Goal: Task Accomplishment & Management: Use online tool/utility

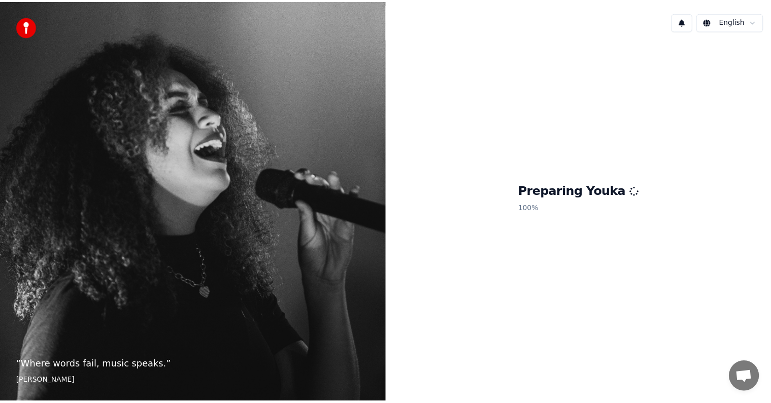
scroll to position [26, 0]
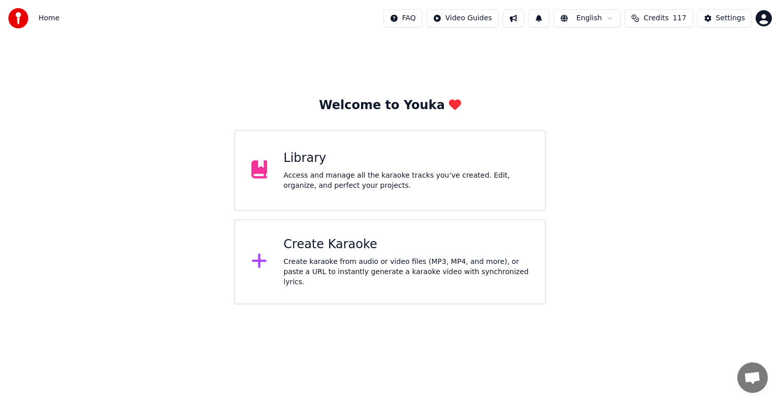
click at [404, 182] on div "Access and manage all the karaoke tracks you’ve created. Edit, organize, and pe…" at bounding box center [405, 181] width 245 height 20
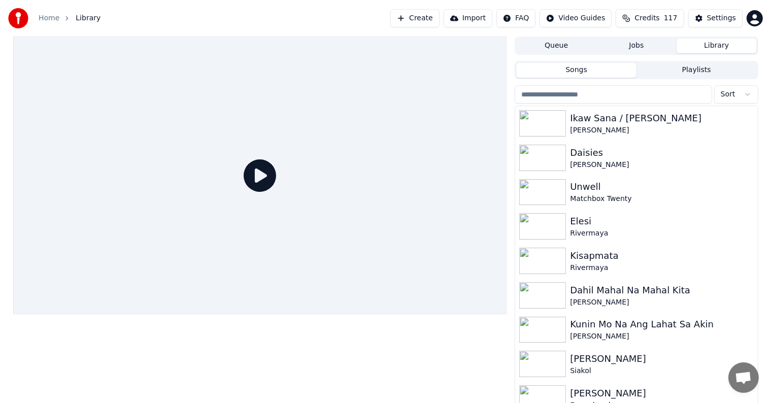
click at [597, 92] on input "search" at bounding box center [613, 94] width 197 height 18
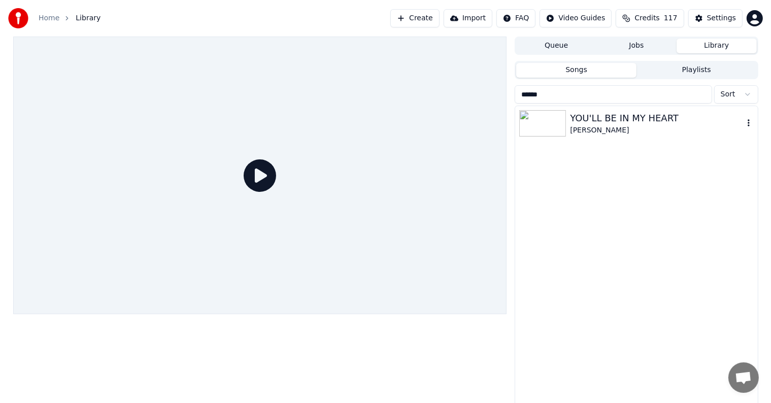
type input "******"
click at [634, 117] on div "YOU'LL BE IN MY HEART" at bounding box center [656, 118] width 173 height 14
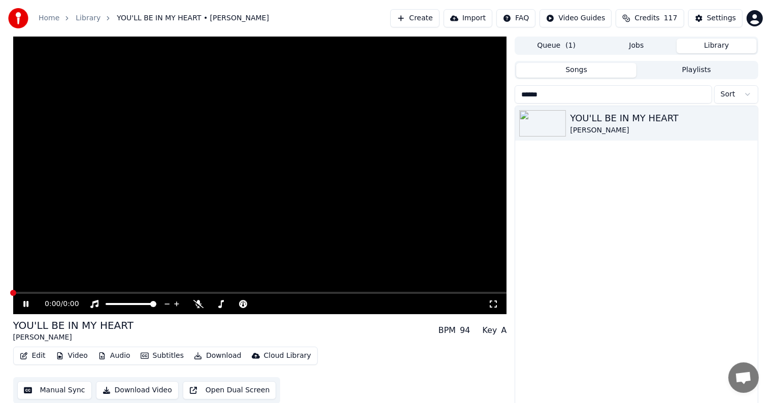
scroll to position [5, 0]
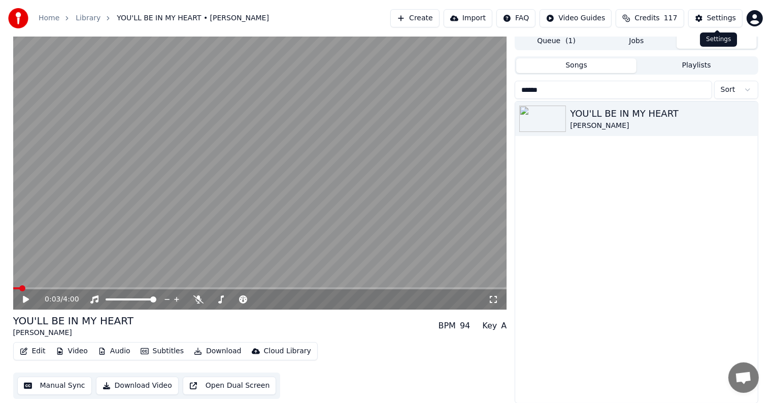
click at [721, 12] on button "Settings" at bounding box center [716, 18] width 54 height 18
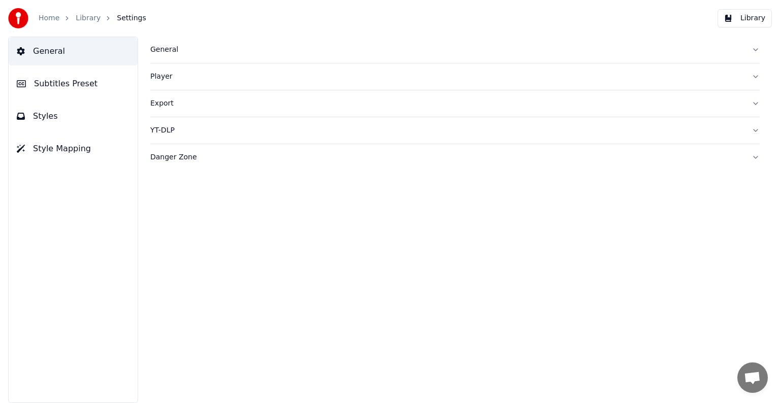
click at [45, 82] on span "Subtitles Preset" at bounding box center [65, 84] width 63 height 12
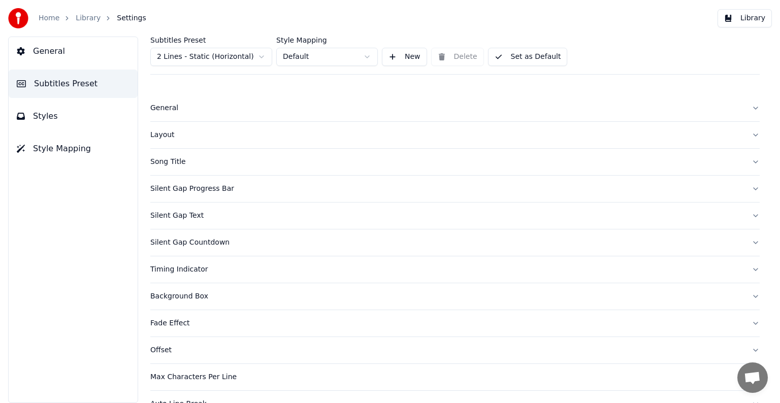
click at [207, 55] on html "Home Library Settings Library General Subtitles Preset Styles Style Mapping Sub…" at bounding box center [390, 201] width 780 height 403
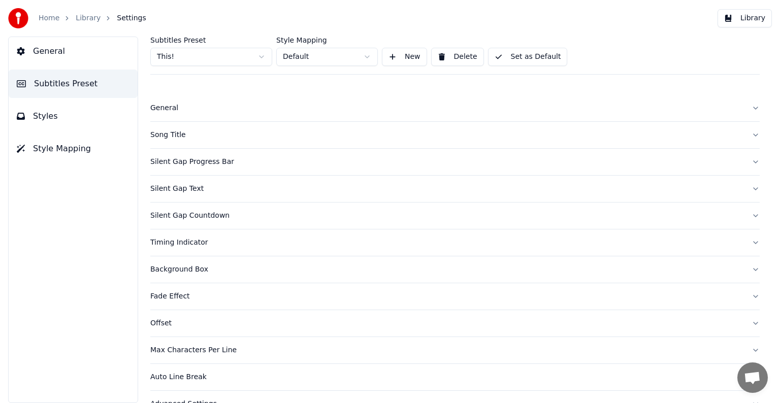
click at [170, 135] on div "Song Title" at bounding box center [446, 135] width 593 height 10
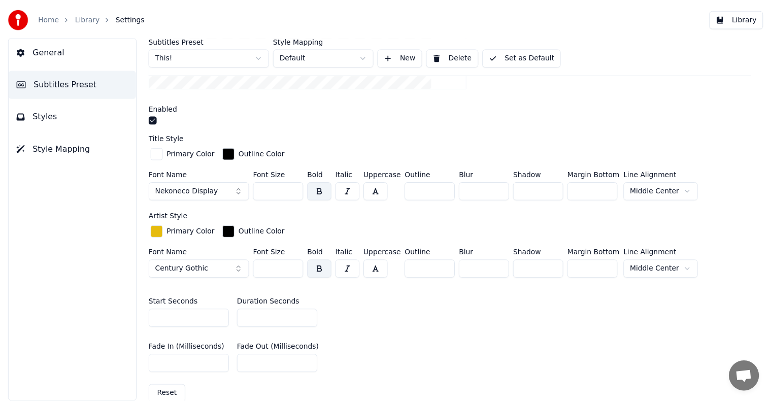
scroll to position [254, 0]
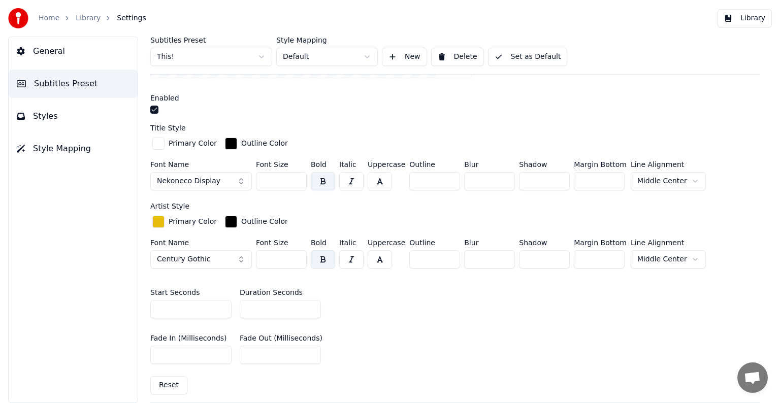
click at [311, 309] on input "*" at bounding box center [280, 309] width 81 height 18
type input "*"
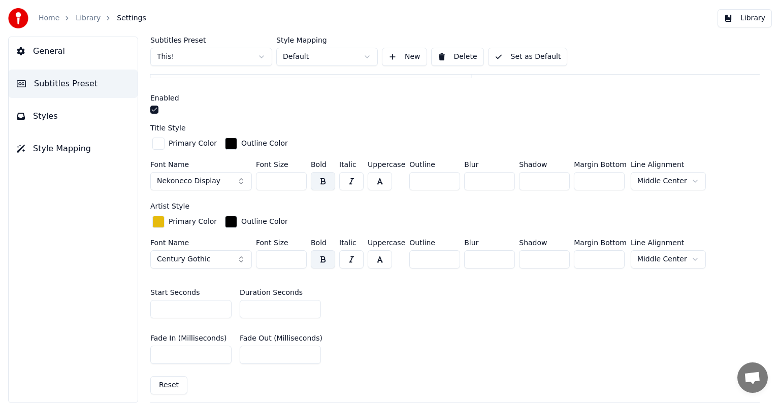
click at [311, 309] on input "*" at bounding box center [280, 309] width 81 height 18
click at [518, 53] on button "Set as Default" at bounding box center [528, 57] width 80 height 18
click at [85, 22] on link "Library" at bounding box center [88, 18] width 25 height 10
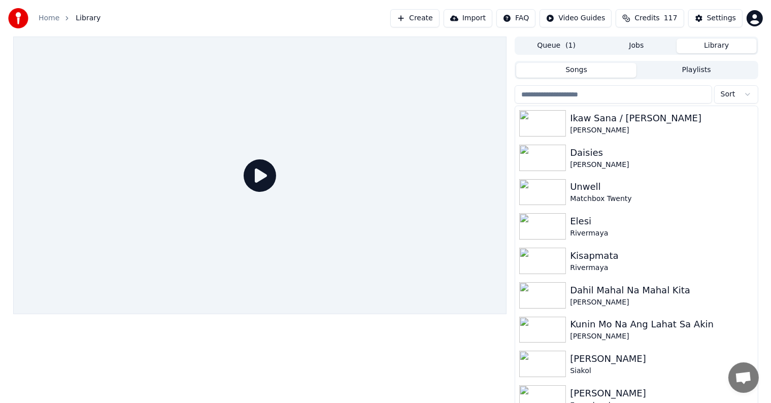
click at [607, 92] on input "search" at bounding box center [613, 94] width 197 height 18
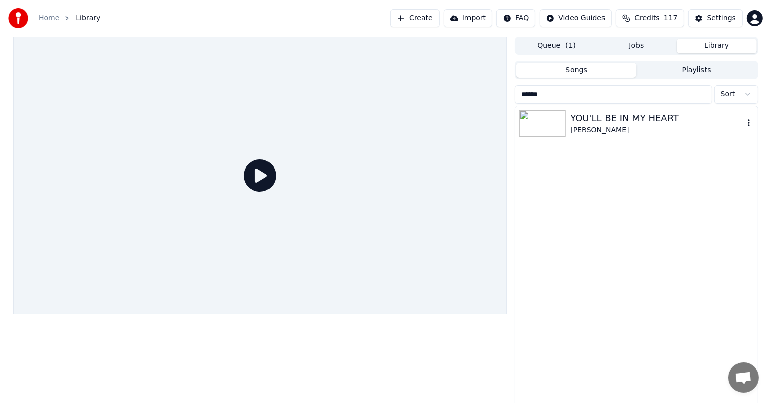
type input "******"
click at [604, 122] on div "YOU'LL BE IN MY HEART" at bounding box center [656, 118] width 173 height 14
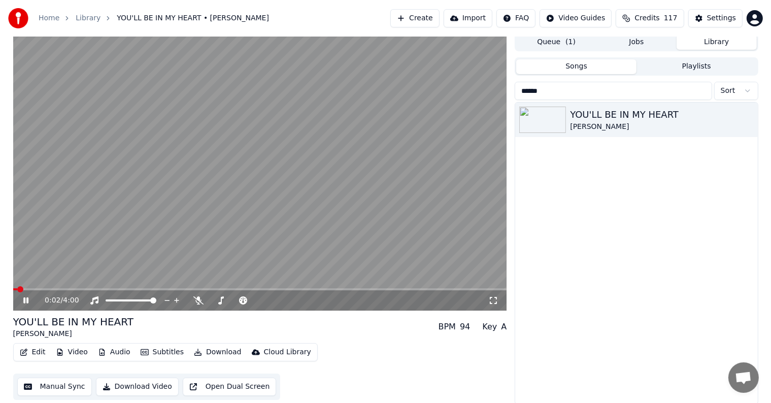
scroll to position [5, 0]
click at [48, 386] on button "Manual Sync" at bounding box center [54, 386] width 75 height 18
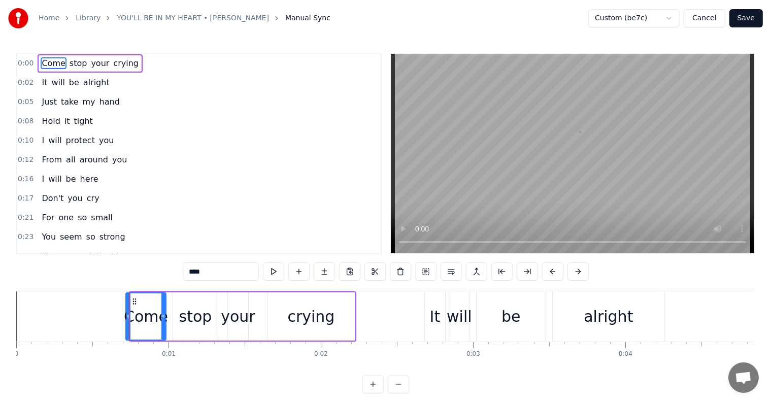
click at [126, 317] on icon at bounding box center [128, 317] width 4 height 8
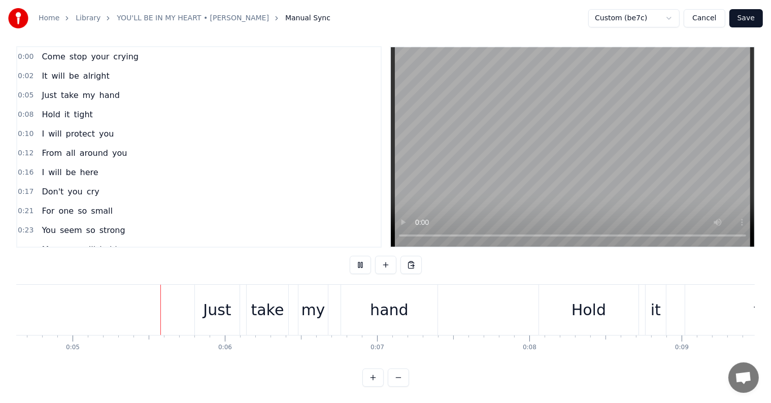
scroll to position [0, 706]
click at [202, 302] on div "Just" at bounding box center [217, 310] width 45 height 50
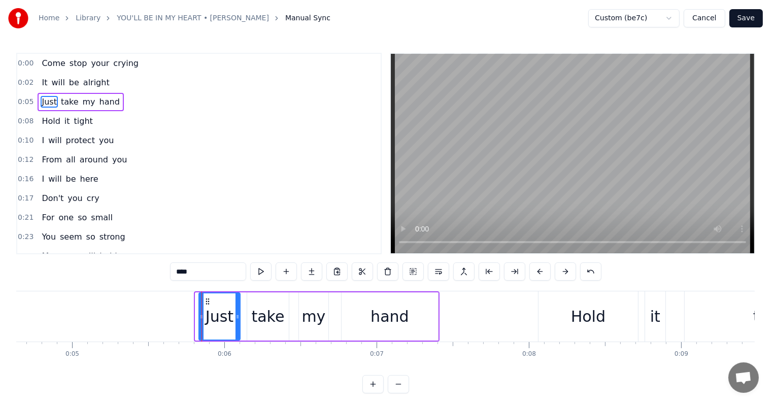
click at [201, 320] on icon at bounding box center [202, 317] width 4 height 8
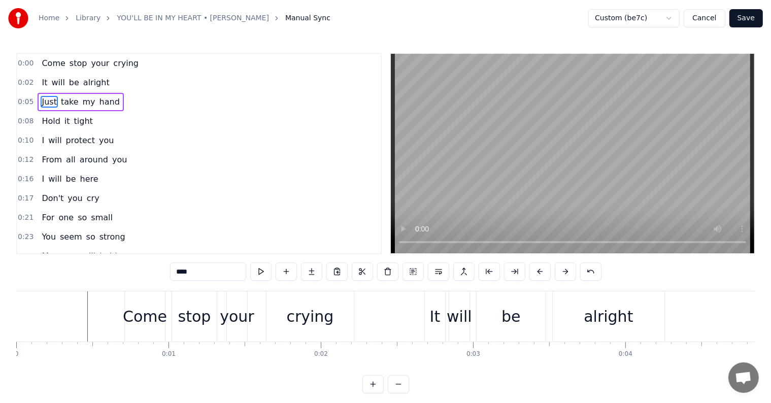
click at [131, 317] on div "Come" at bounding box center [145, 316] width 44 height 23
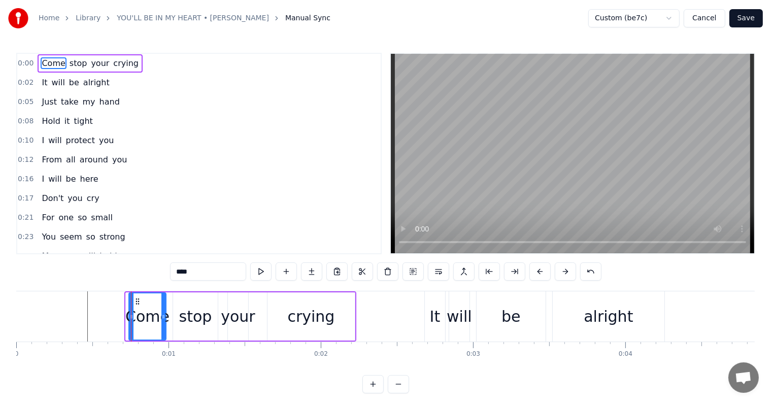
click at [130, 317] on icon at bounding box center [131, 317] width 4 height 8
click at [437, 311] on div "It" at bounding box center [435, 316] width 11 height 23
type input "**"
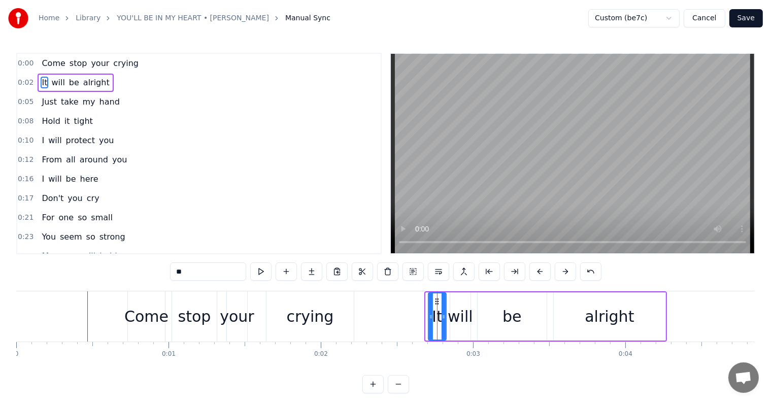
click at [429, 315] on icon at bounding box center [431, 317] width 4 height 8
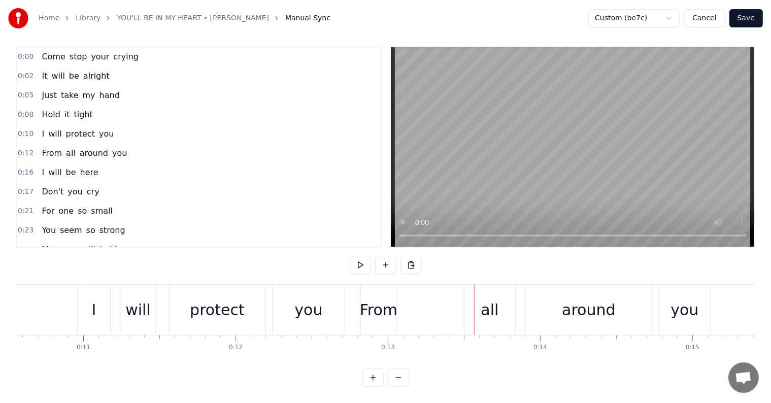
scroll to position [0, 1526]
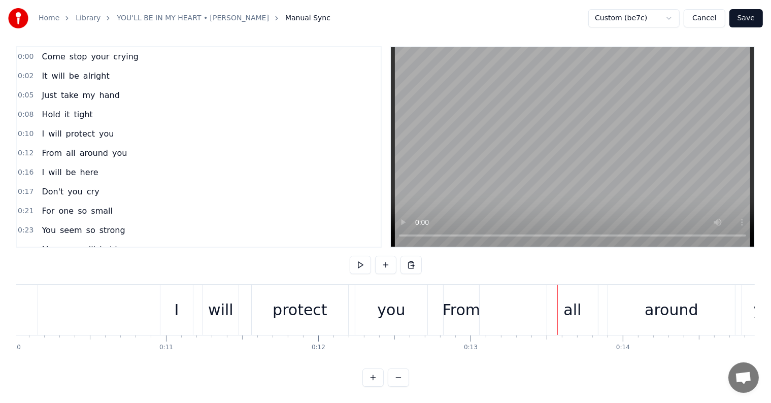
click at [184, 301] on div "I" at bounding box center [176, 310] width 33 height 50
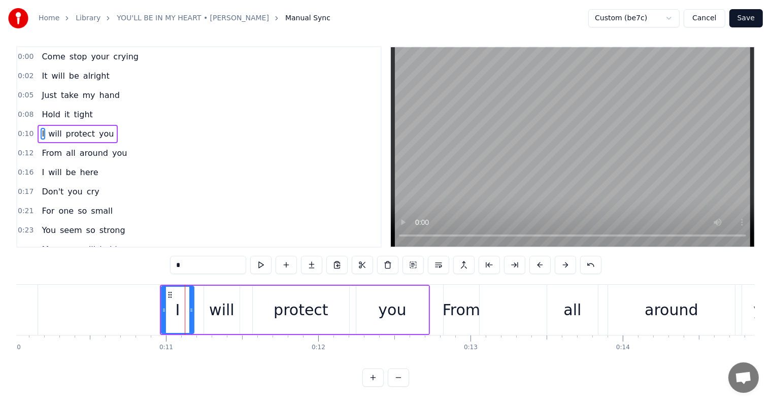
scroll to position [0, 0]
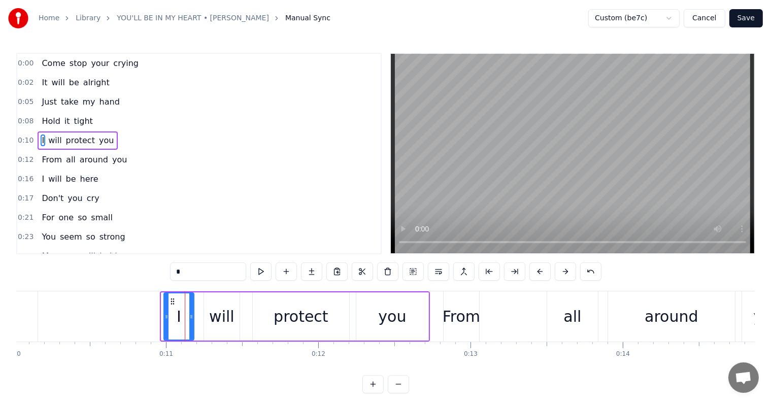
click at [165, 307] on div at bounding box center [167, 317] width 4 height 46
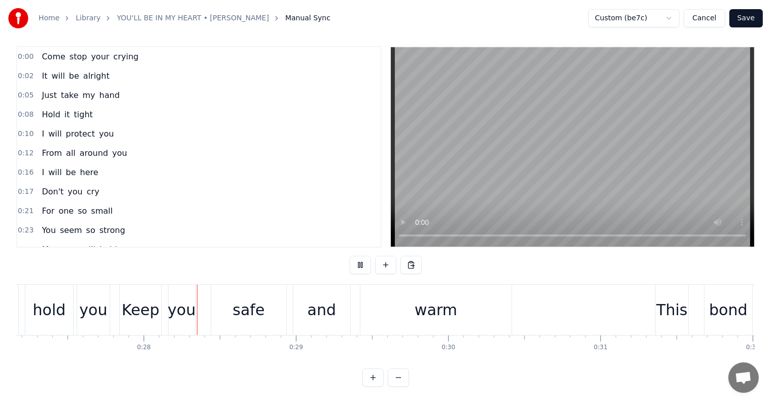
scroll to position [0, 4150]
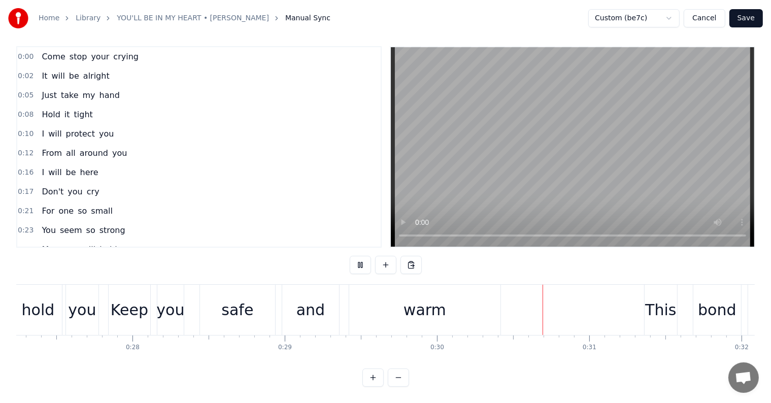
click at [748, 16] on button "Save" at bounding box center [747, 18] width 34 height 18
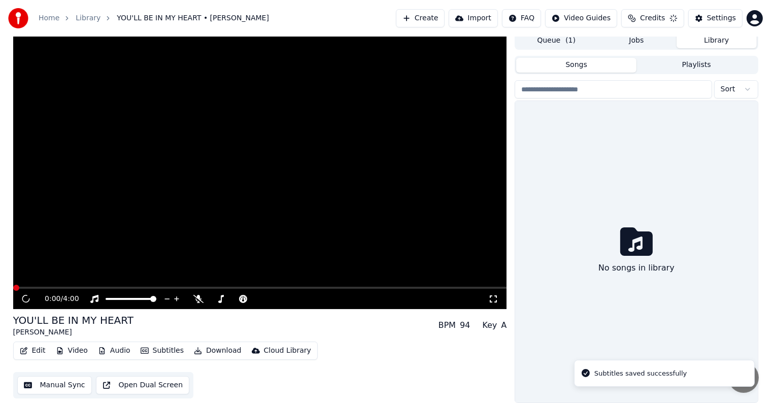
scroll to position [5, 0]
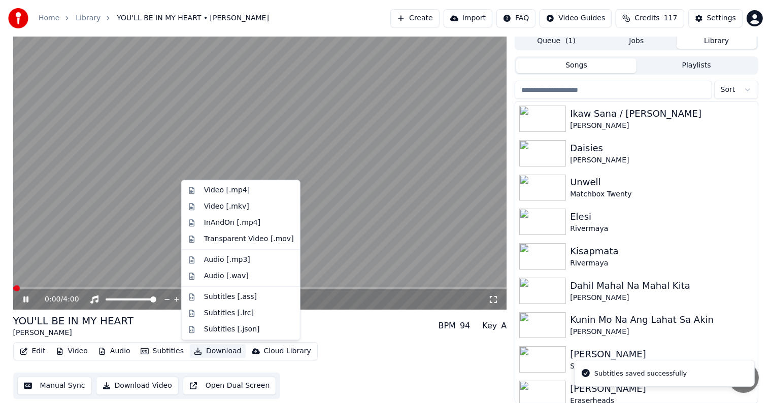
click at [207, 348] on button "Download" at bounding box center [218, 351] width 56 height 14
click at [225, 189] on div "Video [.mp4]" at bounding box center [227, 190] width 46 height 10
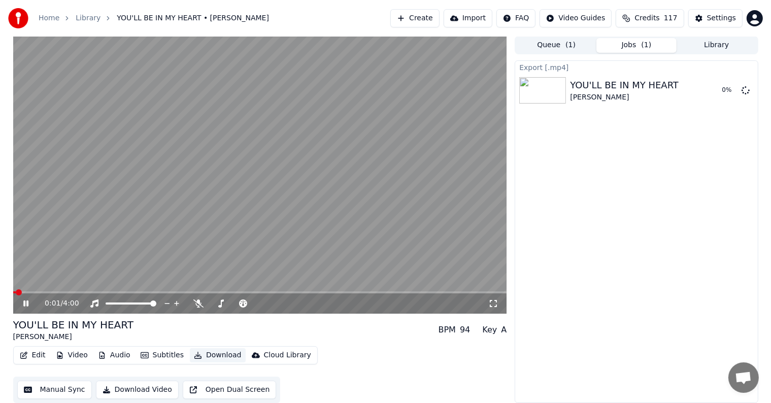
scroll to position [1, 0]
click at [25, 299] on div "0:09 / 4:00" at bounding box center [260, 304] width 486 height 10
click at [26, 301] on icon at bounding box center [33, 304] width 24 height 8
